Goal: Use online tool/utility: Utilize a website feature to perform a specific function

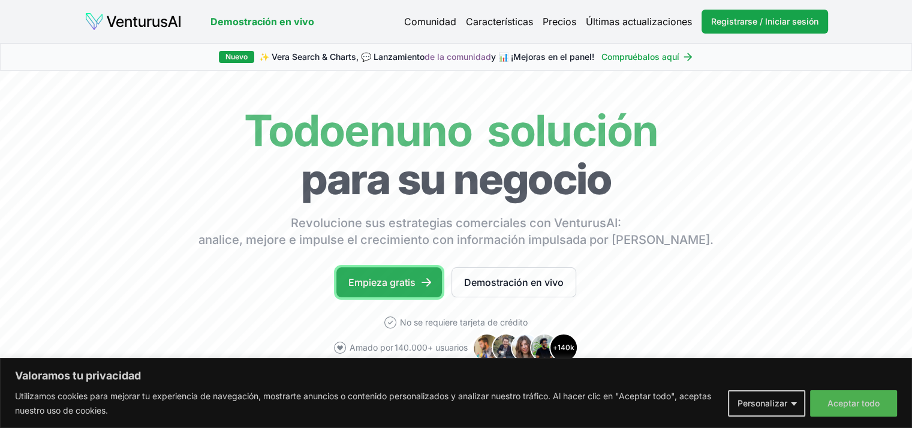
click at [394, 282] on font "Empieza gratis" at bounding box center [381, 282] width 67 height 12
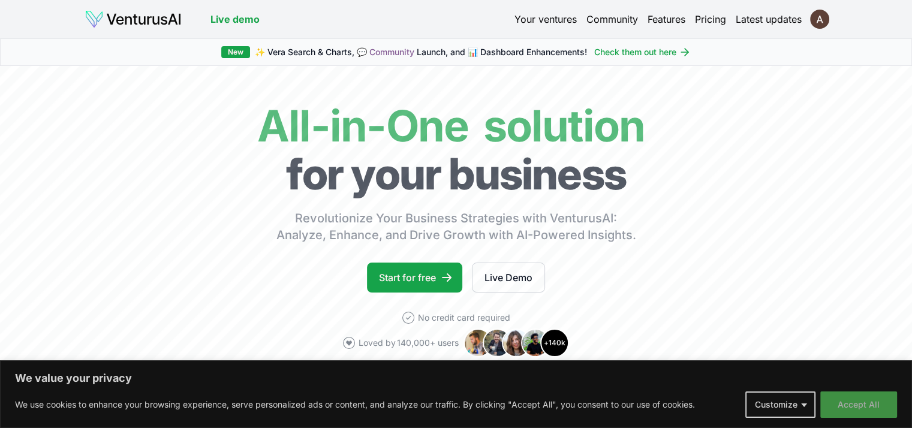
drag, startPoint x: 0, startPoint y: 0, endPoint x: 856, endPoint y: 402, distance: 945.8
click at [856, 402] on button "Accept All" at bounding box center [858, 405] width 77 height 26
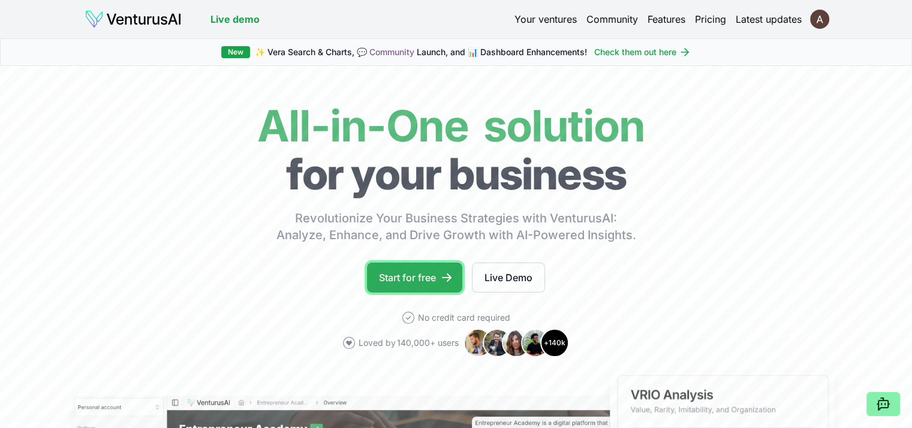
drag, startPoint x: 856, startPoint y: 402, endPoint x: 407, endPoint y: 277, distance: 466.4
click at [407, 277] on link "Start for free" at bounding box center [414, 278] width 95 height 30
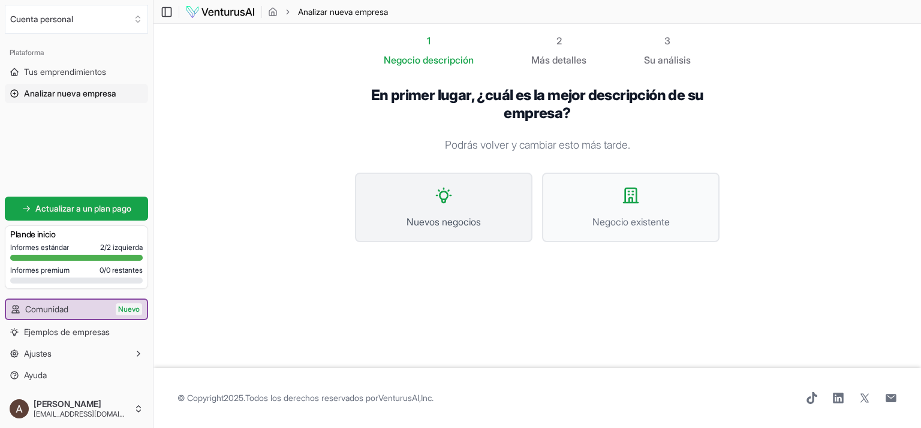
click at [441, 213] on button "Nuevos negocios" at bounding box center [444, 208] width 178 height 70
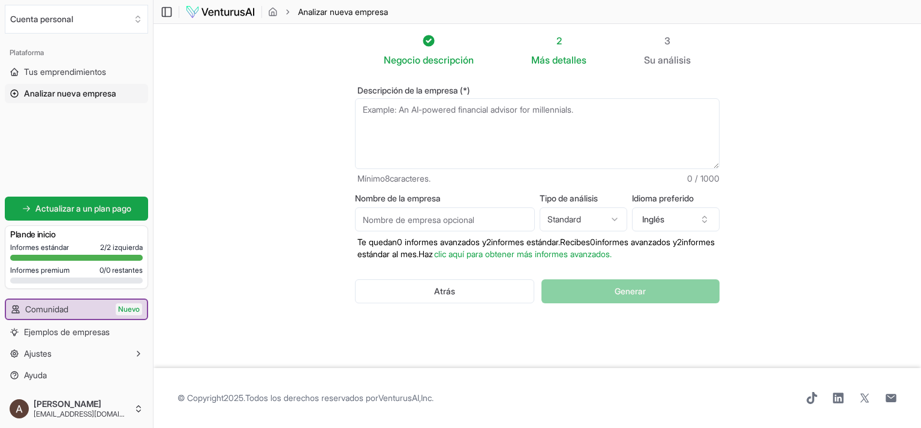
drag, startPoint x: 393, startPoint y: 111, endPoint x: 808, endPoint y: 112, distance: 414.4
click at [808, 112] on section "Negocio descripción 2 Más detalles 3 Su análisis Descripción de la empresa (*) …" at bounding box center [538, 196] width 768 height 344
click at [381, 111] on textarea "Descripción de la empresa (*)" at bounding box center [537, 133] width 365 height 71
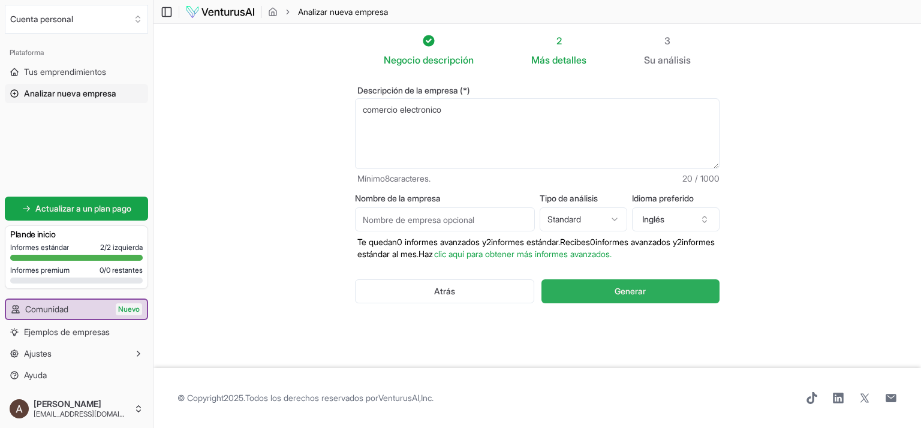
type textarea "comercio electronico"
click at [621, 291] on font "Generar" at bounding box center [630, 291] width 31 height 10
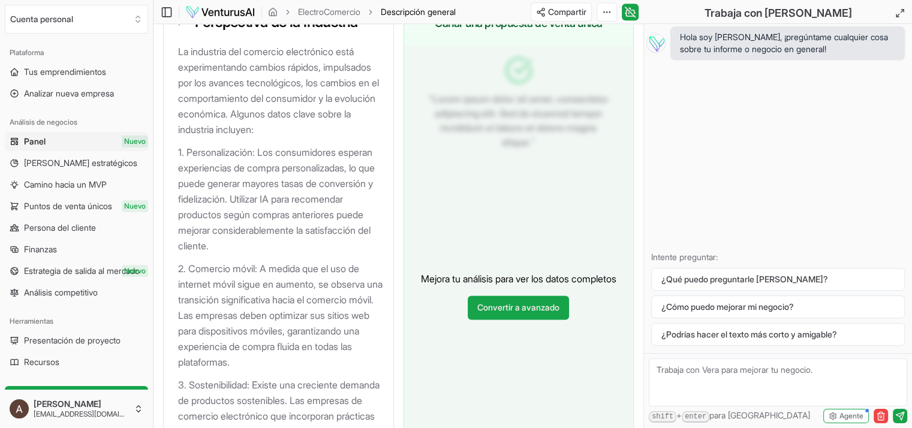
scroll to position [1455, 0]
